Goal: Information Seeking & Learning: Learn about a topic

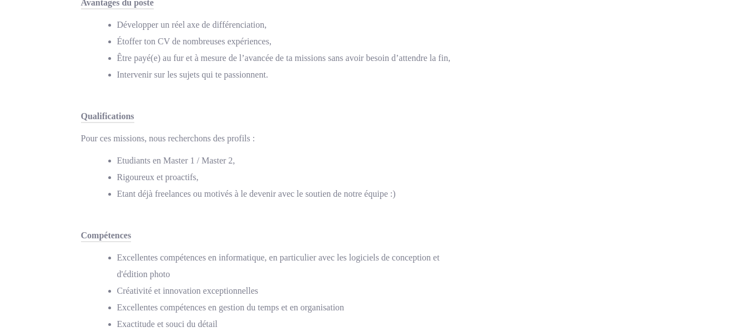
scroll to position [611, 0]
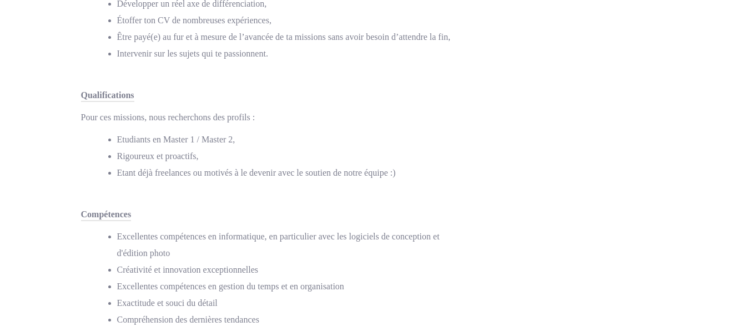
click at [383, 172] on li "Etant déjà freelances ou motivés à le devenir avec le soutien de notre équipe :)" at bounding box center [286, 173] width 339 height 17
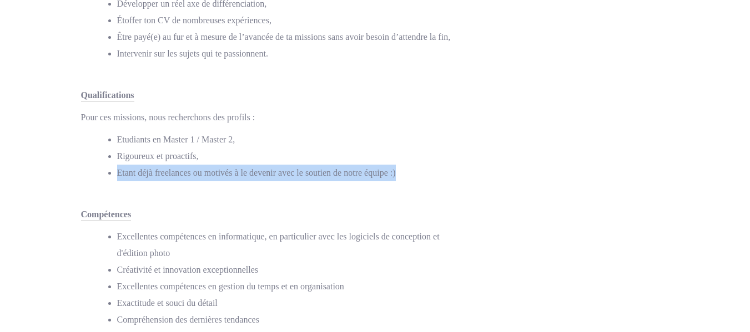
click at [383, 172] on li "Etant déjà freelances ou motivés à le devenir avec le soutien de notre équipe :)" at bounding box center [286, 173] width 339 height 17
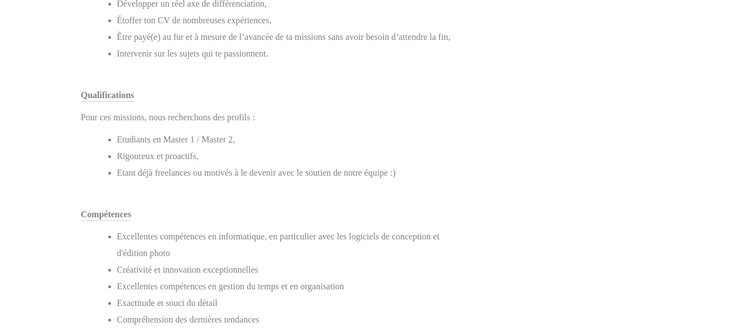
click at [183, 160] on li "Rigoureux et proactifs," at bounding box center [286, 156] width 339 height 17
click at [195, 150] on li "Rigoureux et proactifs," at bounding box center [286, 156] width 339 height 17
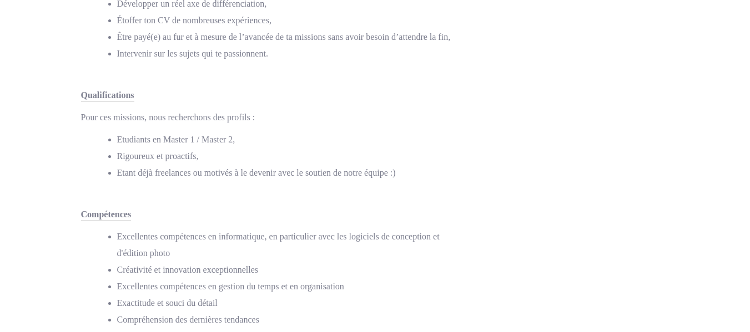
click at [223, 131] on div "Pour ces missions, nous recherchons des profils : Etudiants en Master 1 / Maste…" at bounding box center [268, 145] width 375 height 72
click at [223, 130] on div "Pour ces missions, nous recherchons des profils : Etudiants en Master 1 / Maste…" at bounding box center [268, 145] width 375 height 72
click at [409, 142] on li "Etudiants en Master 1 / Master 2," at bounding box center [286, 140] width 339 height 17
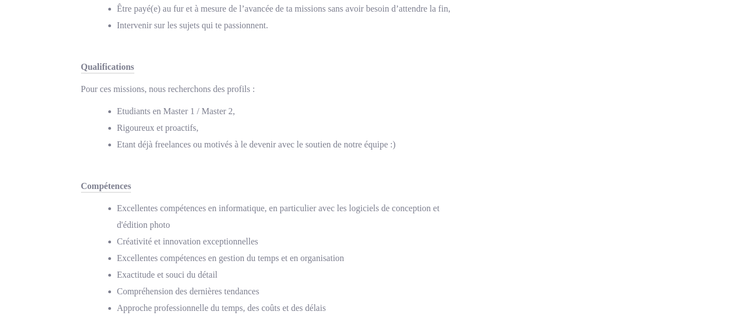
scroll to position [666, 0]
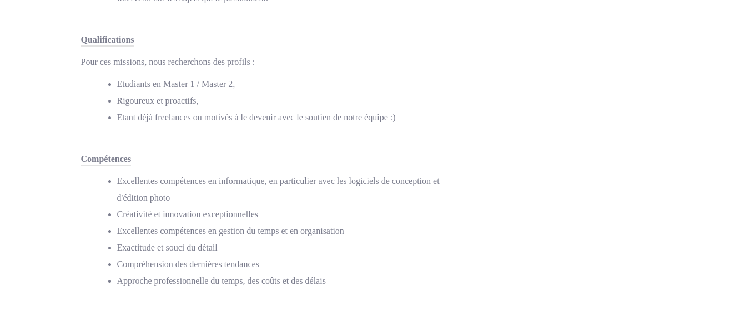
click at [236, 218] on li "Créativité et innovation exceptionnelles" at bounding box center [286, 214] width 339 height 17
click at [308, 204] on li "Excellentes compétences en informatique, en particulier avec les logiciels de c…" at bounding box center [286, 189] width 339 height 33
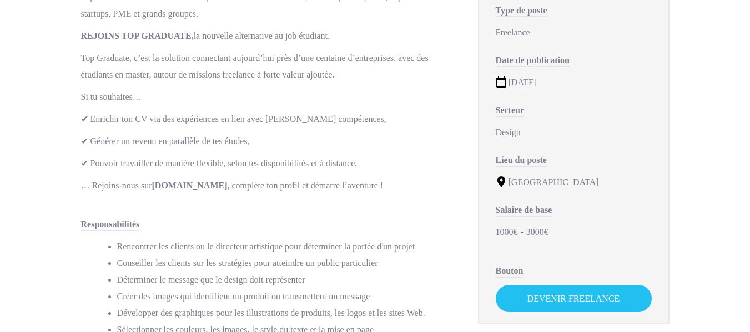
scroll to position [0, 0]
